Goal: Find specific page/section: Find specific page/section

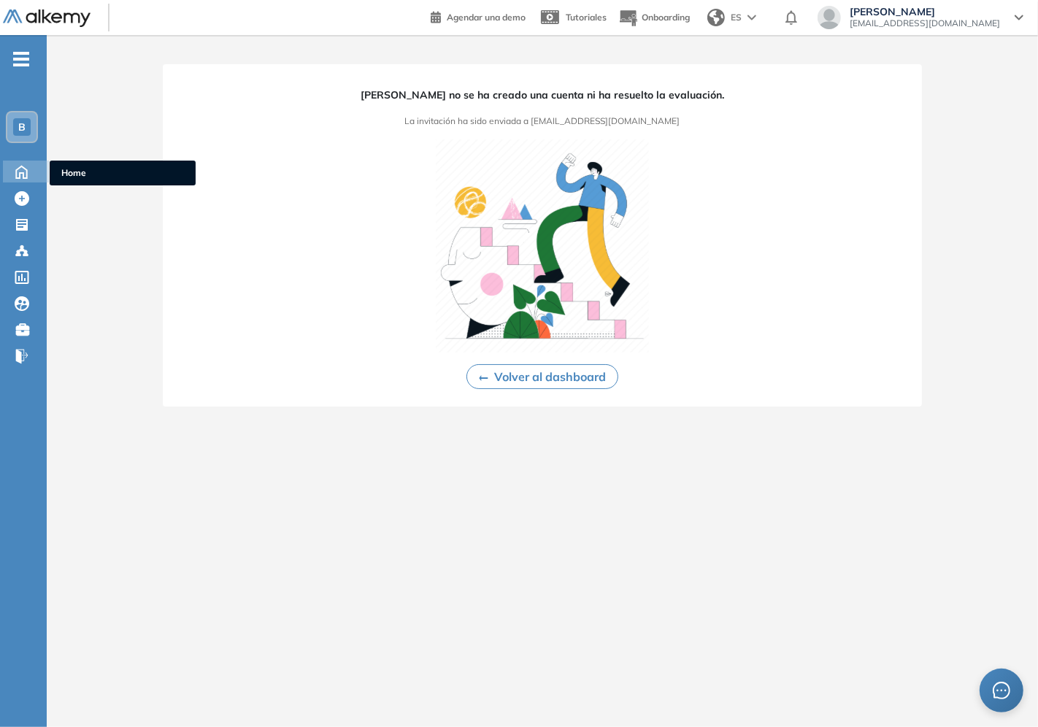
click at [23, 164] on icon at bounding box center [22, 171] width 26 height 18
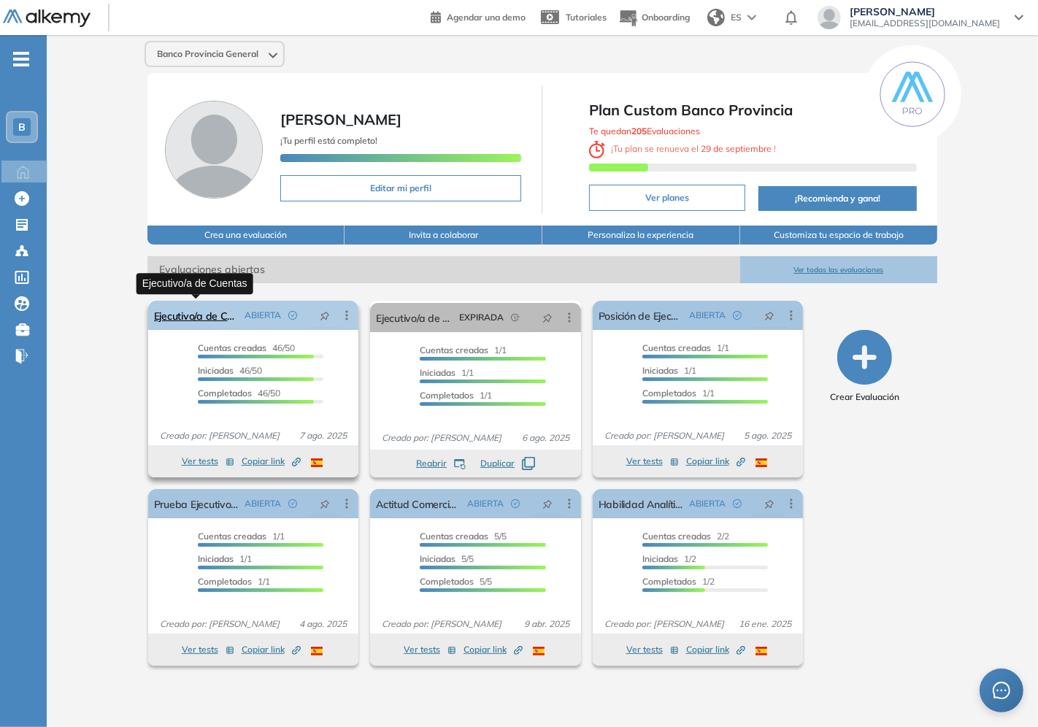
click at [218, 312] on link "Ejecutivo/a de Cuentas" at bounding box center [196, 315] width 85 height 29
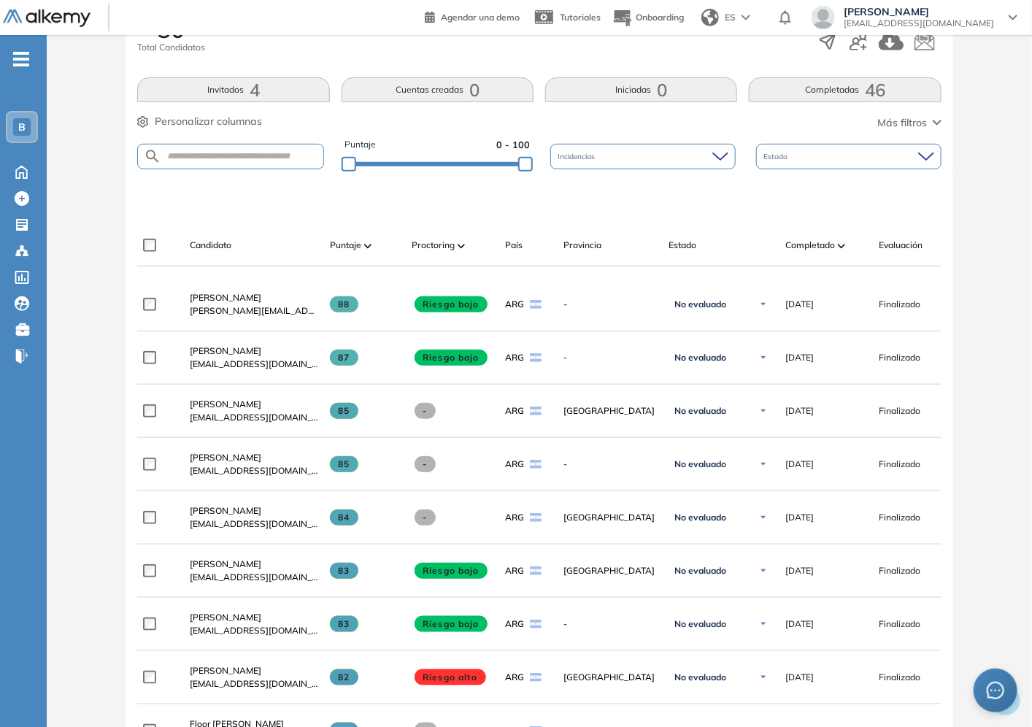
scroll to position [26, 0]
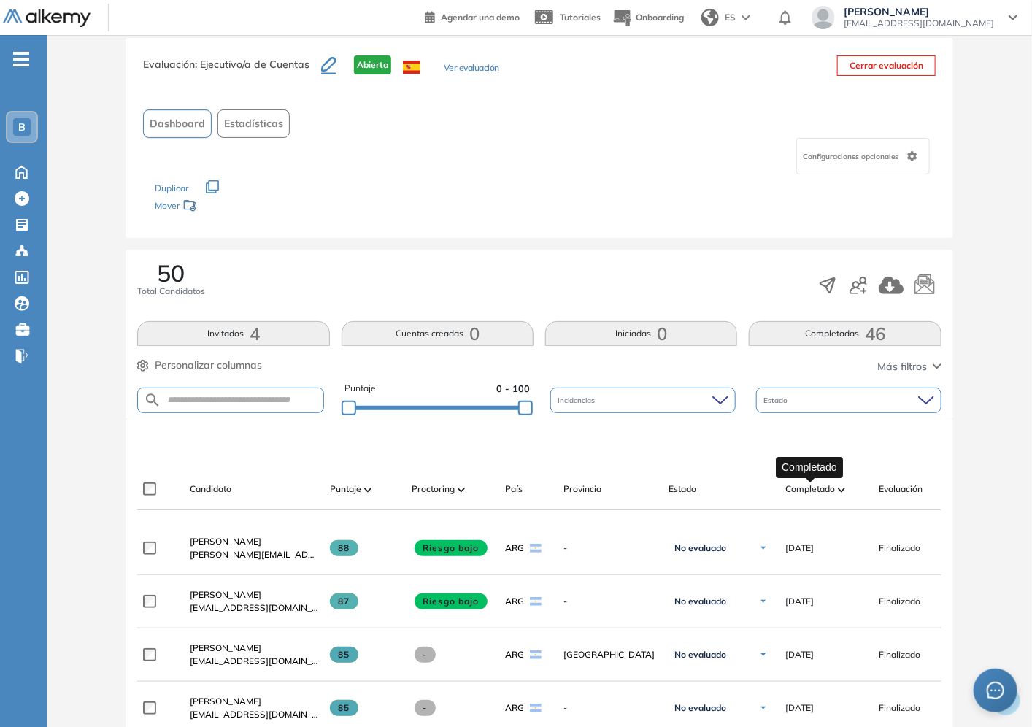
click at [823, 491] on span "Completado" at bounding box center [811, 489] width 50 height 13
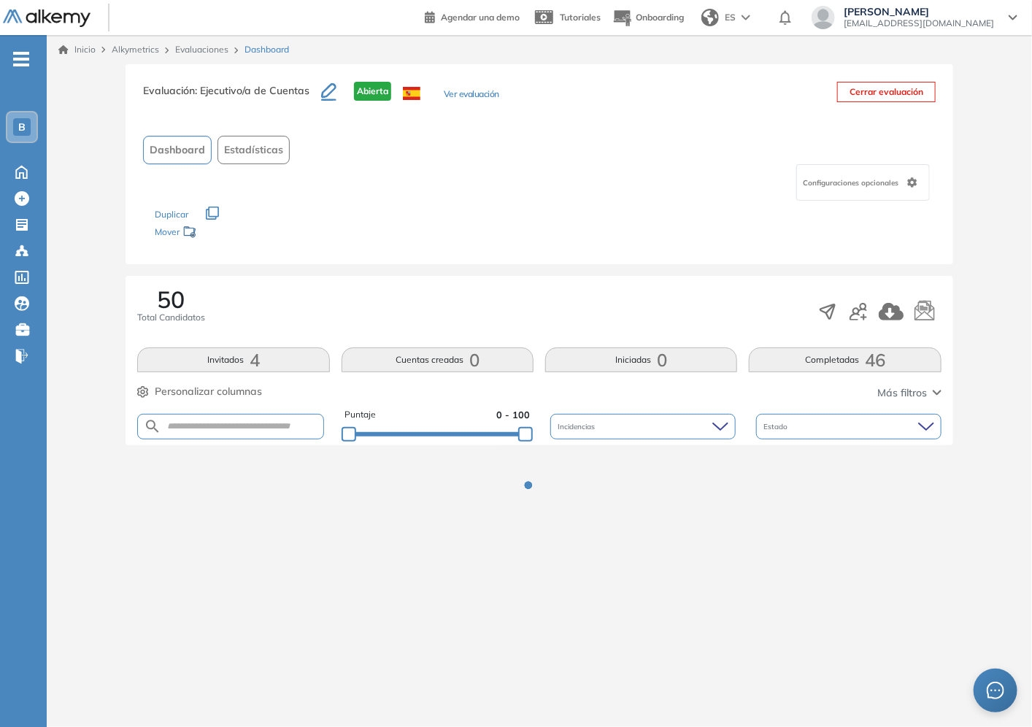
scroll to position [0, 0]
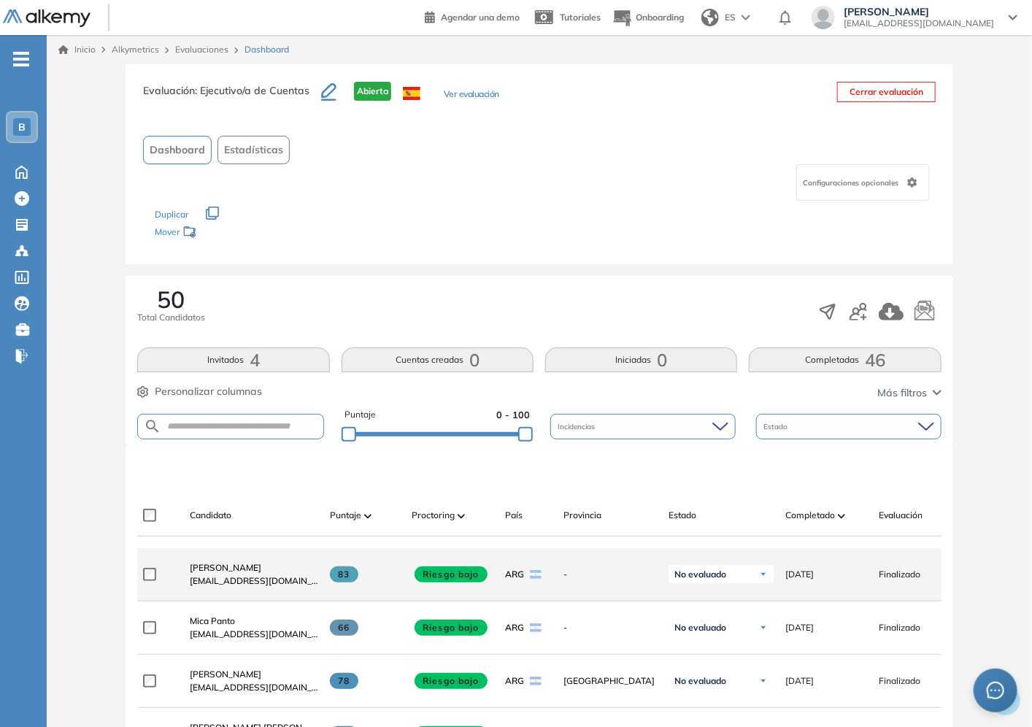
click at [872, 572] on div "**********" at bounding box center [627, 574] width 981 height 53
click at [808, 573] on div "[DATE]" at bounding box center [820, 574] width 93 height 37
